Goal: Book appointment/travel/reservation

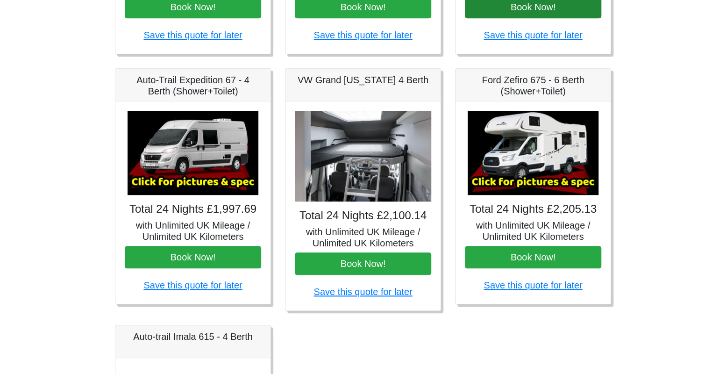
scroll to position [337, 0]
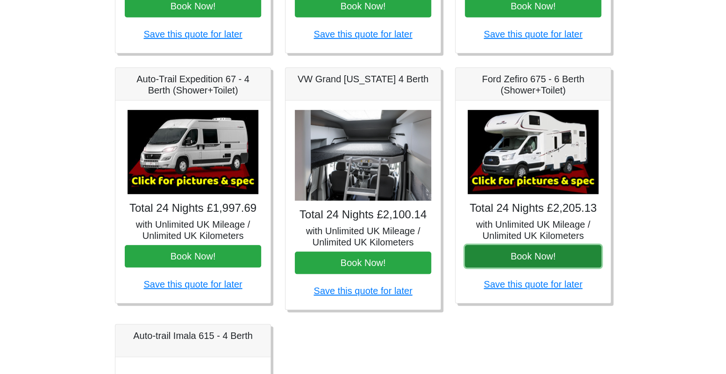
click at [541, 256] on button "Book Now!" at bounding box center [533, 256] width 136 height 22
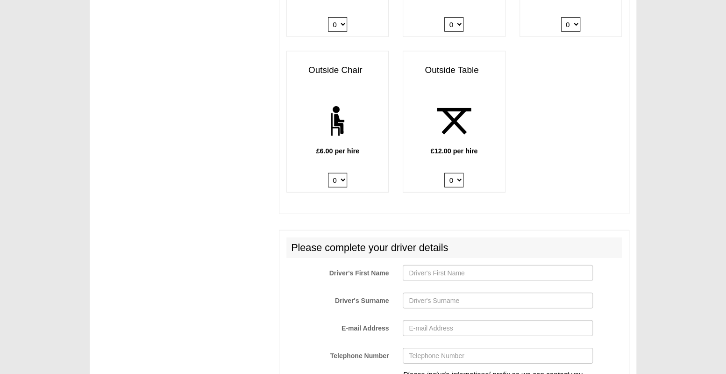
scroll to position [1412, 0]
click at [530, 265] on input "Driver's First Name" at bounding box center [498, 273] width 190 height 16
type input "Paulo"
type input "[PERSON_NAME]"
type input "[EMAIL_ADDRESS][DOMAIN_NAME]"
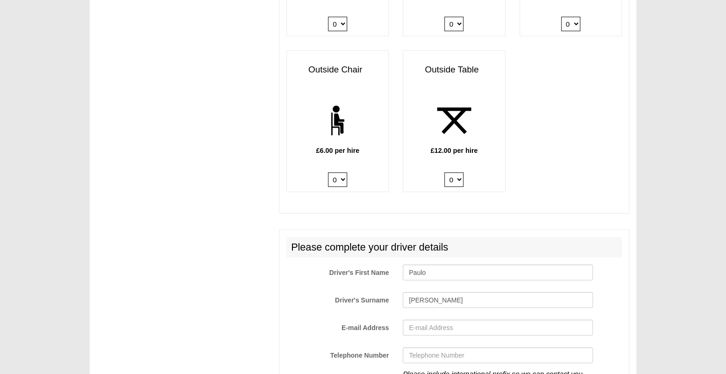
type input "17146002536"
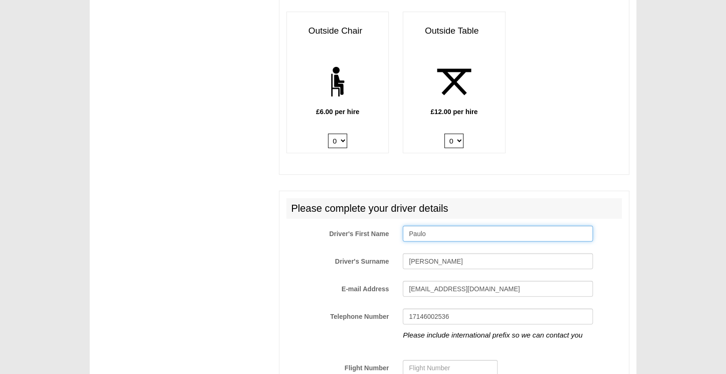
scroll to position [1461, 0]
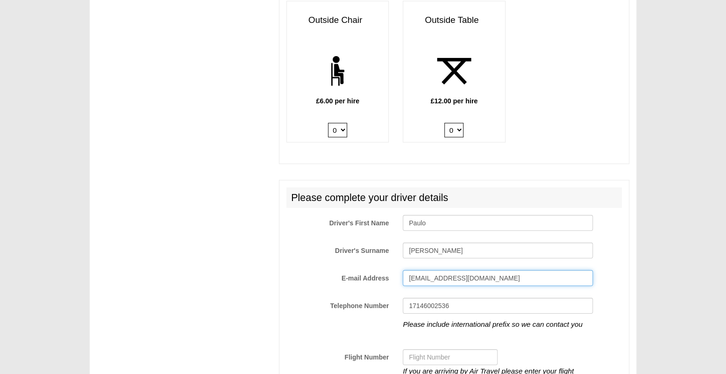
drag, startPoint x: 479, startPoint y: 271, endPoint x: 403, endPoint y: 271, distance: 75.3
click at [403, 271] on input "[EMAIL_ADDRESS][DOMAIN_NAME]" at bounding box center [498, 278] width 190 height 16
type input "[EMAIL_ADDRESS][DOMAIN_NAME]"
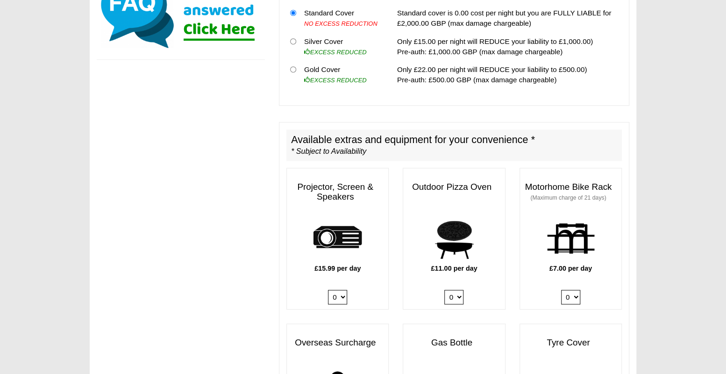
scroll to position [277, 0]
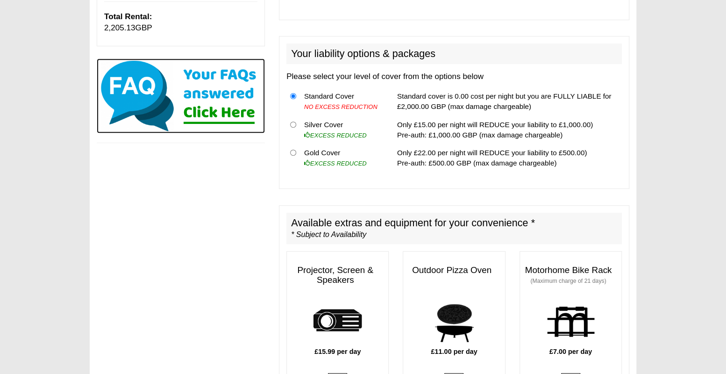
click at [225, 110] on img at bounding box center [181, 95] width 168 height 75
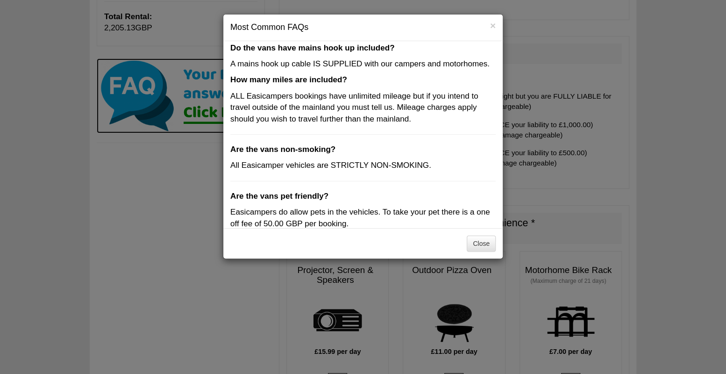
scroll to position [273, 0]
